Goal: Contribute content: Contribute content

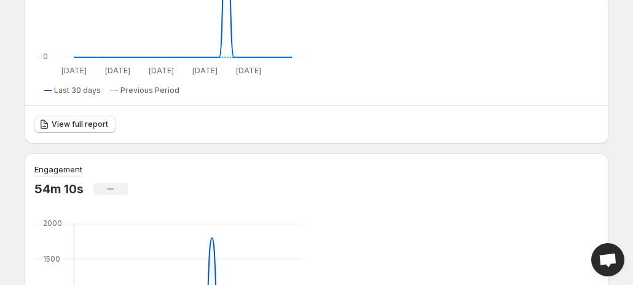
scroll to position [369, 0]
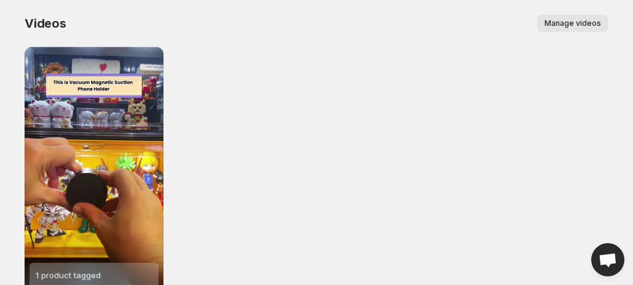
click at [569, 23] on span "Manage videos" at bounding box center [573, 23] width 57 height 10
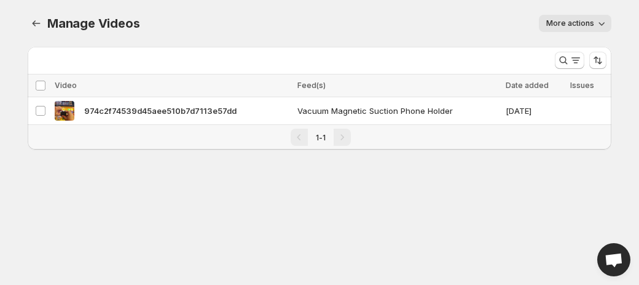
click at [601, 26] on icon "button" at bounding box center [602, 23] width 12 height 12
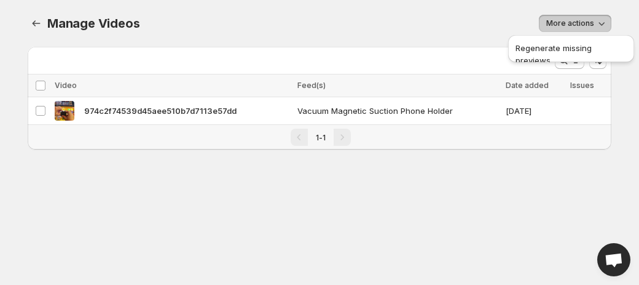
click at [601, 25] on icon "button" at bounding box center [602, 23] width 12 height 12
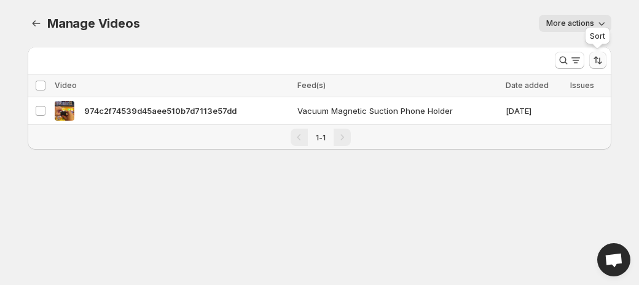
drag, startPoint x: 595, startPoint y: 63, endPoint x: 599, endPoint y: 58, distance: 6.5
click at [596, 61] on icon "Sort the results" at bounding box center [598, 60] width 12 height 12
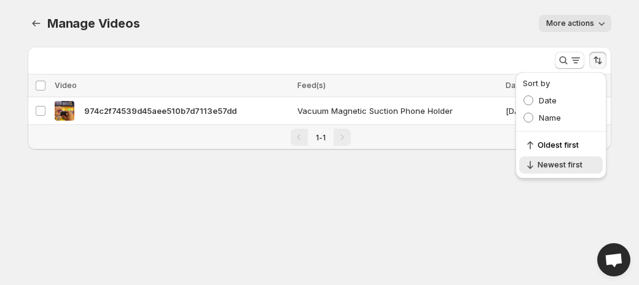
click at [446, 177] on div "Manage Videos. This page is ready Manage Videos More actions More actions More …" at bounding box center [320, 89] width 614 height 179
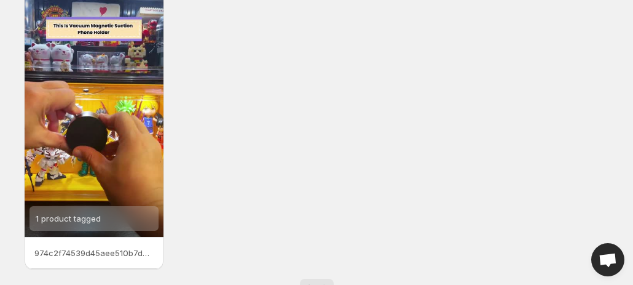
scroll to position [97, 0]
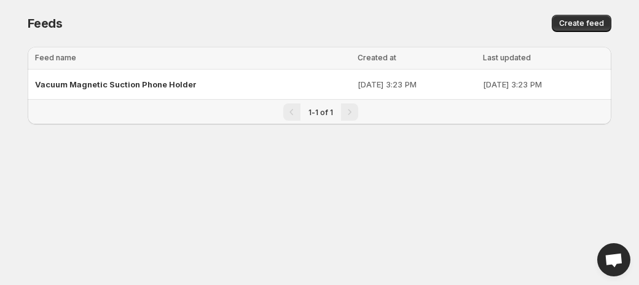
drag, startPoint x: 637, startPoint y: 67, endPoint x: 627, endPoint y: 68, distance: 9.9
click at [627, 68] on html "Home Feeds Videos Subscription Settings Feeds. This page is ready Feeds Create …" at bounding box center [319, 142] width 639 height 285
click at [627, 68] on body "Home Feeds Videos Subscription Settings Feeds. This page is ready Feeds Create …" at bounding box center [319, 142] width 639 height 285
drag, startPoint x: 627, startPoint y: 68, endPoint x: 516, endPoint y: 91, distance: 113.0
click at [626, 67] on body "Home Feeds Videos Subscription Settings Feeds. This page is ready Feeds Create …" at bounding box center [319, 142] width 639 height 285
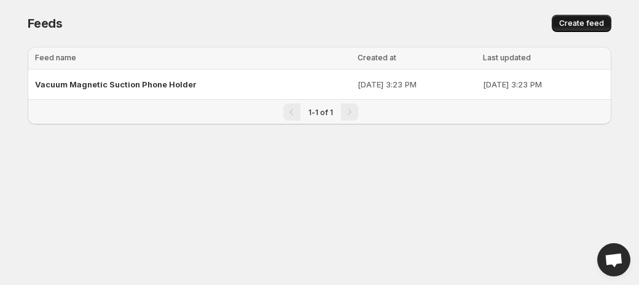
click at [586, 26] on span "Create feed" at bounding box center [582, 23] width 45 height 10
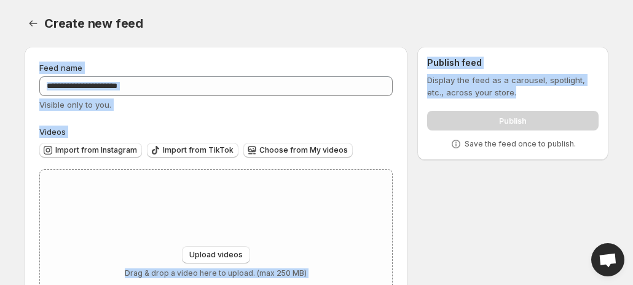
drag, startPoint x: 632, startPoint y: 39, endPoint x: 633, endPoint y: 89, distance: 49.8
click at [633, 89] on html "Home Feeds Videos Subscription Settings Create new feed. This page is ready Cre…" at bounding box center [316, 142] width 633 height 285
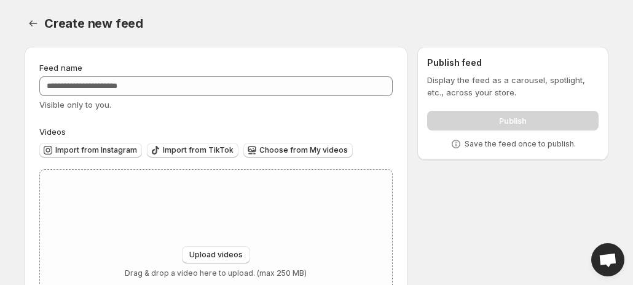
click at [581, 271] on div "Feed name Visible only to you. Videos Import from Instagram Import from TikTok …" at bounding box center [312, 210] width 594 height 347
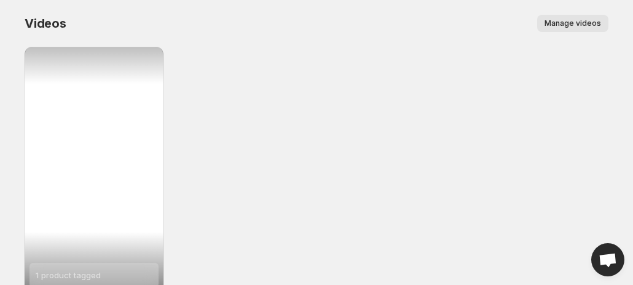
click at [582, 26] on span "Manage videos" at bounding box center [573, 23] width 57 height 10
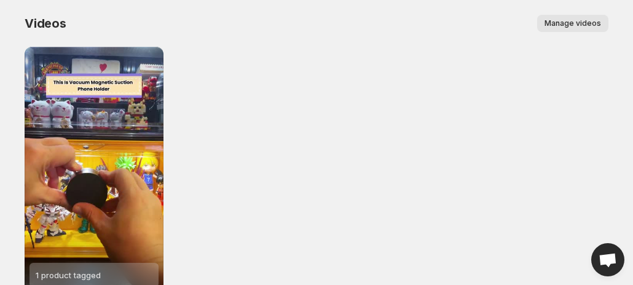
click at [582, 25] on span "Manage videos" at bounding box center [573, 23] width 57 height 10
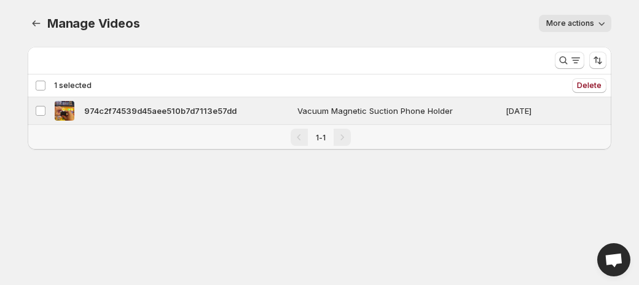
click at [38, 82] on div "Deselect video 1 selected" at bounding box center [63, 85] width 57 height 11
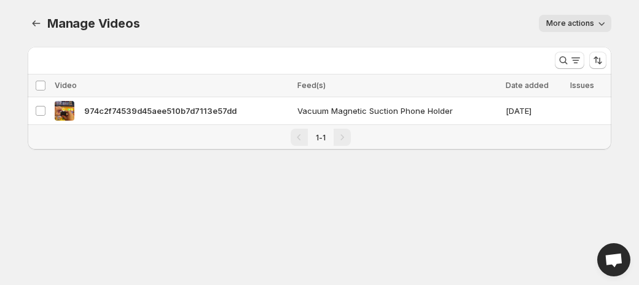
click at [338, 141] on div "Pagination" at bounding box center [342, 137] width 17 height 17
click at [577, 61] on icon "Search and filter results" at bounding box center [576, 60] width 12 height 12
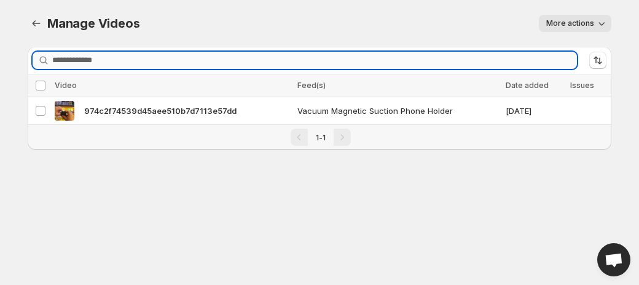
click at [559, 67] on input "Search videos" at bounding box center [314, 60] width 525 height 17
click at [600, 26] on icon "button" at bounding box center [602, 23] width 12 height 12
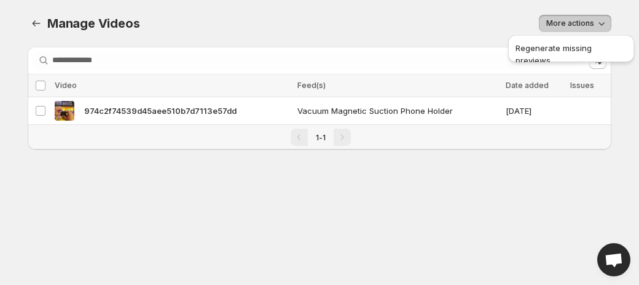
click at [486, 19] on div "More actions" at bounding box center [382, 23] width 457 height 17
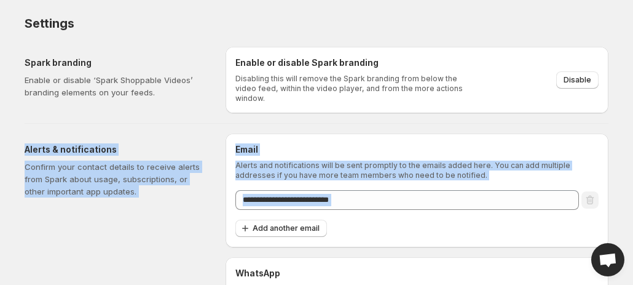
drag, startPoint x: 632, startPoint y: 89, endPoint x: 631, endPoint y: 202, distance: 113.7
click at [631, 202] on body "**********" at bounding box center [316, 142] width 633 height 285
click at [609, 115] on div "**********" at bounding box center [317, 180] width 614 height 361
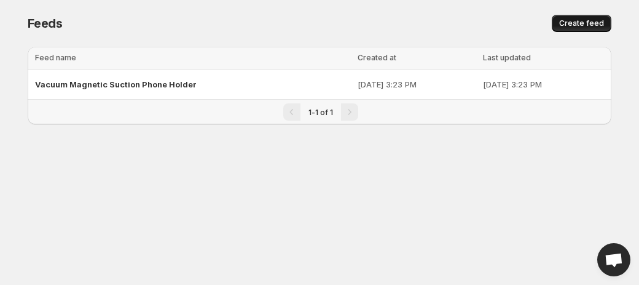
click at [574, 26] on span "Create feed" at bounding box center [582, 23] width 45 height 10
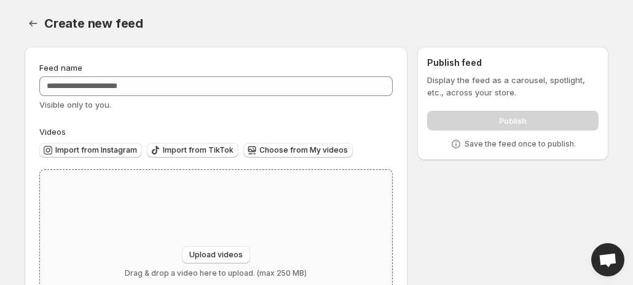
scroll to position [100, 0]
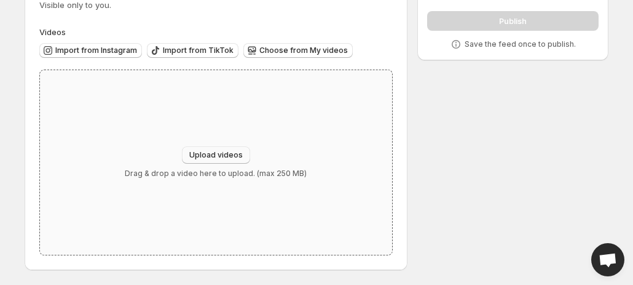
click at [212, 152] on span "Upload videos" at bounding box center [215, 155] width 53 height 10
type input "**********"
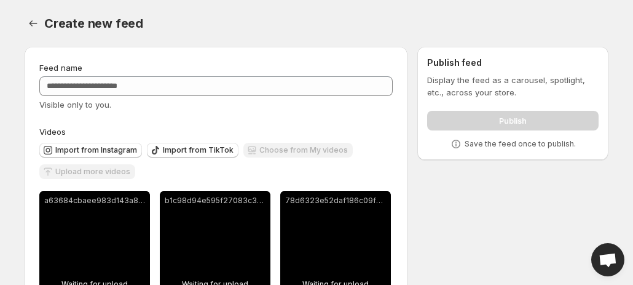
scroll to position [339, 0]
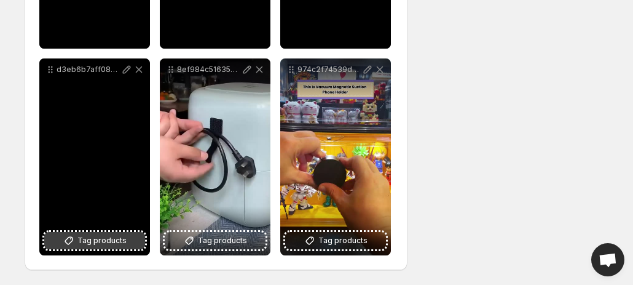
click at [89, 238] on span "Tag products" at bounding box center [101, 240] width 49 height 12
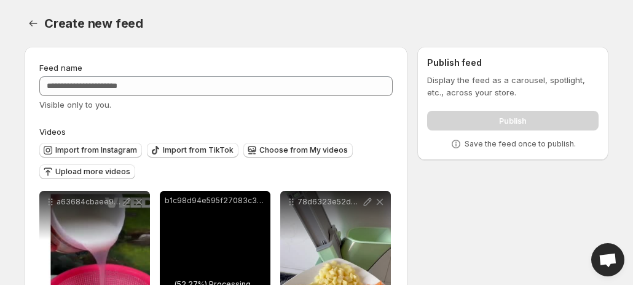
scroll to position [184, 0]
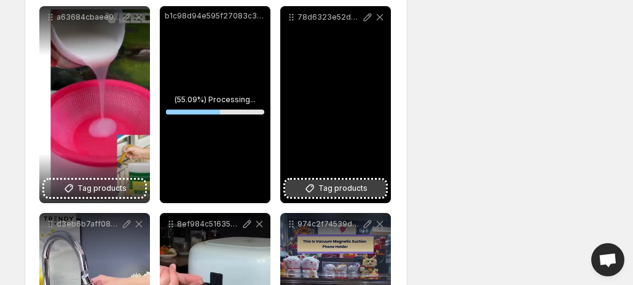
click at [337, 184] on span "Tag products" at bounding box center [342, 188] width 49 height 12
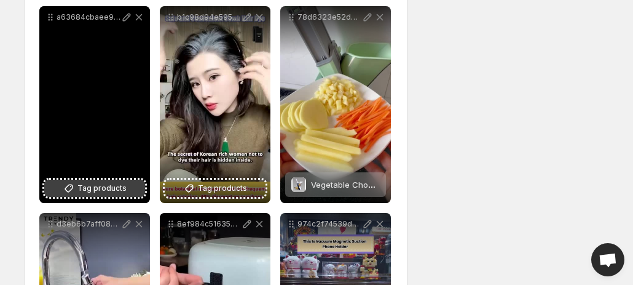
click at [91, 191] on span "Tag products" at bounding box center [101, 188] width 49 height 12
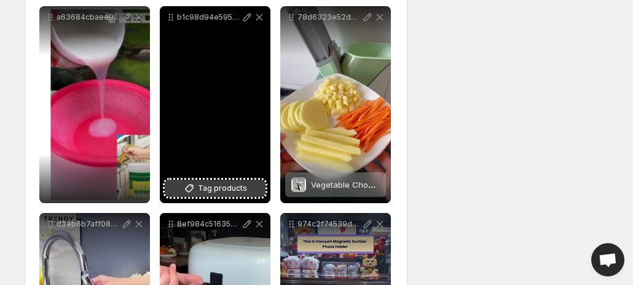
click at [218, 187] on span "Tag products" at bounding box center [222, 188] width 49 height 12
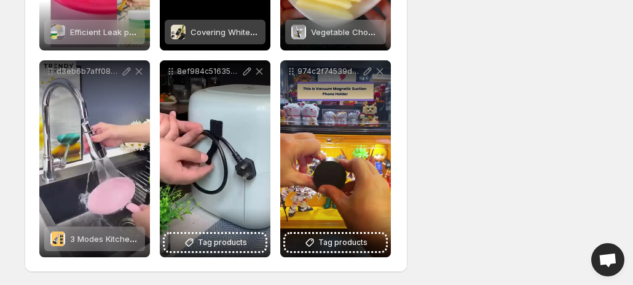
scroll to position [339, 0]
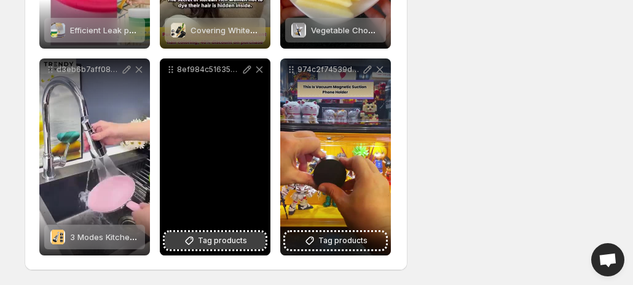
click at [215, 240] on span "Tag products" at bounding box center [222, 240] width 49 height 12
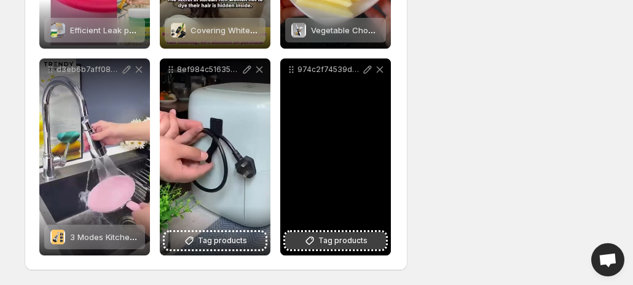
click at [336, 235] on span "Tag products" at bounding box center [342, 240] width 49 height 12
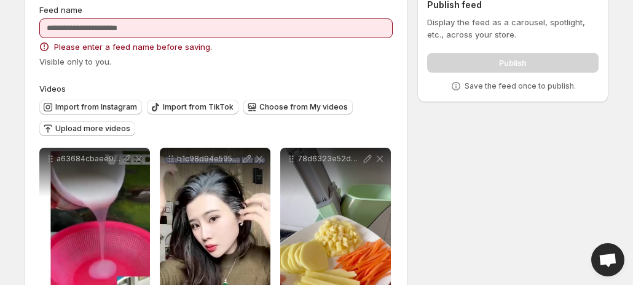
scroll to position [6, 0]
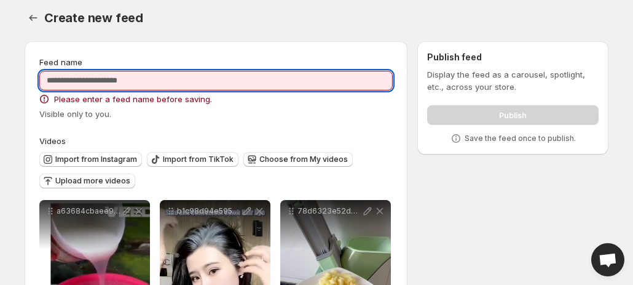
click at [122, 74] on input "Feed name" at bounding box center [216, 81] width 354 height 20
type input "*"
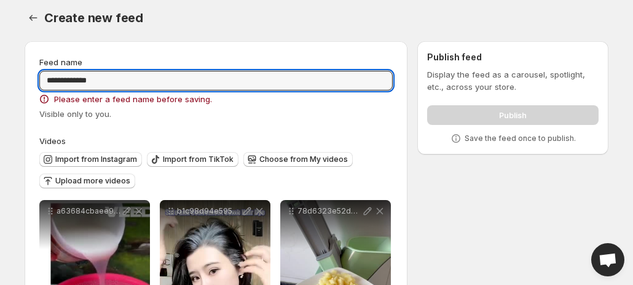
type input "**********"
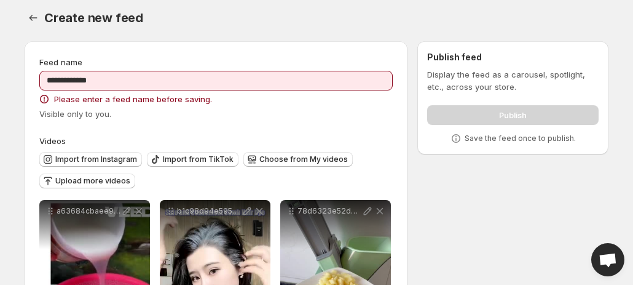
click at [317, 108] on div "Visible only to you." at bounding box center [216, 114] width 354 height 12
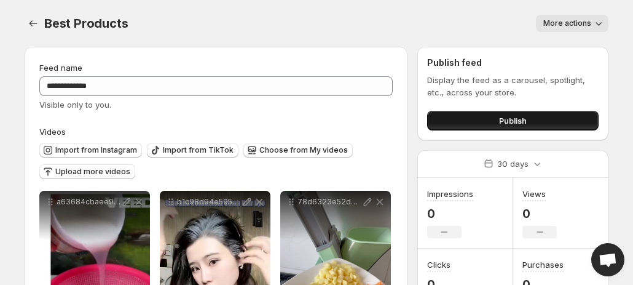
click at [543, 122] on button "Publish" at bounding box center [513, 121] width 172 height 20
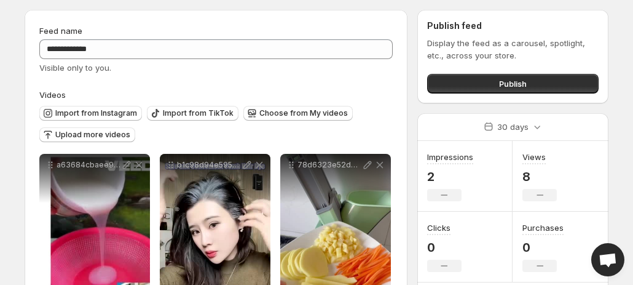
scroll to position [34, 0]
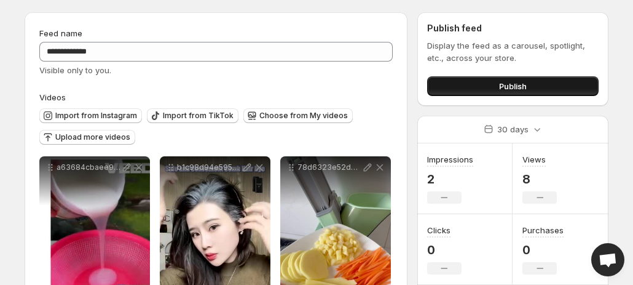
click at [542, 83] on button "Publish" at bounding box center [513, 86] width 172 height 20
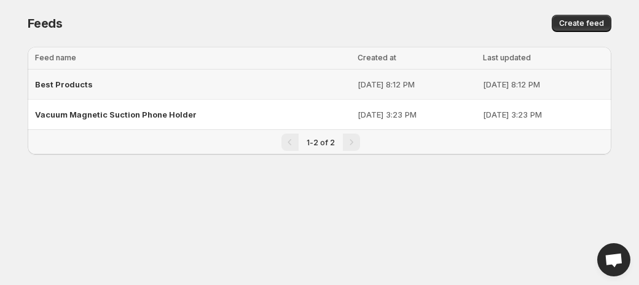
click at [108, 82] on div "Best Products" at bounding box center [192, 84] width 315 height 22
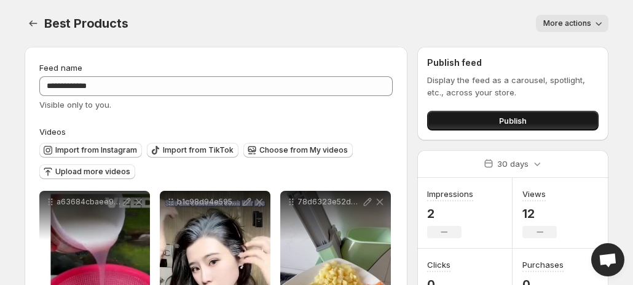
click at [448, 125] on button "Publish" at bounding box center [513, 121] width 172 height 20
